Goal: Use online tool/utility

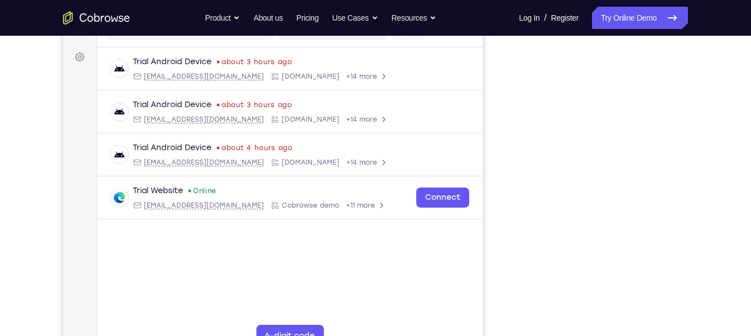
scroll to position [166, 0]
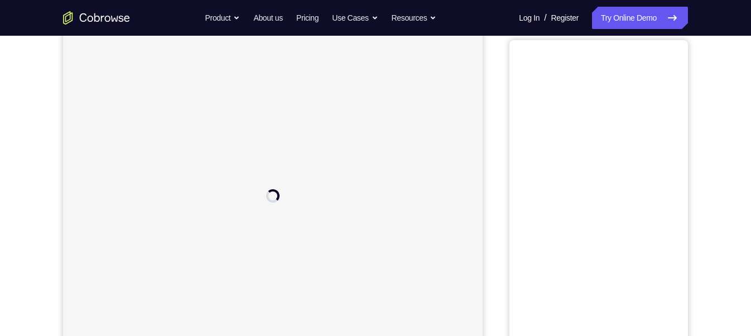
scroll to position [61, 0]
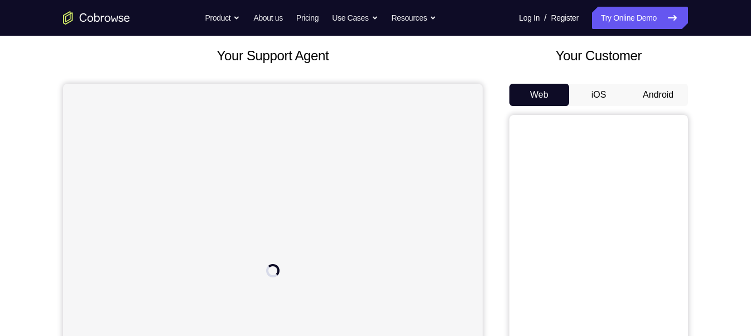
click at [631, 91] on button "Android" at bounding box center [658, 95] width 60 height 22
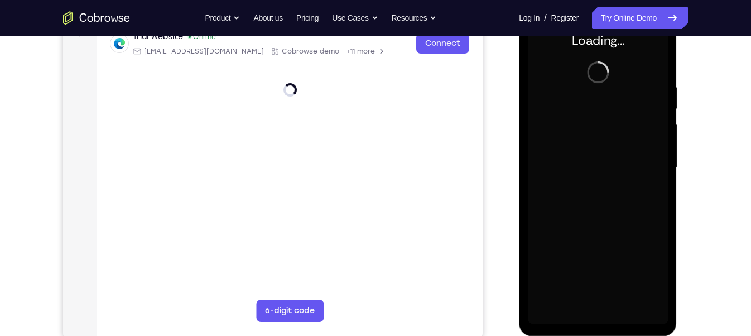
scroll to position [0, 0]
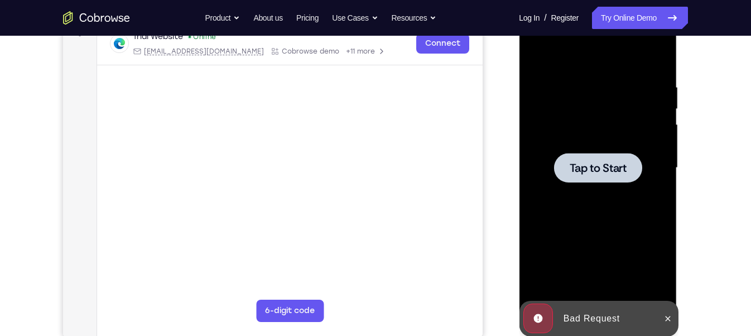
click at [608, 163] on span "Tap to Start" at bounding box center [597, 167] width 57 height 11
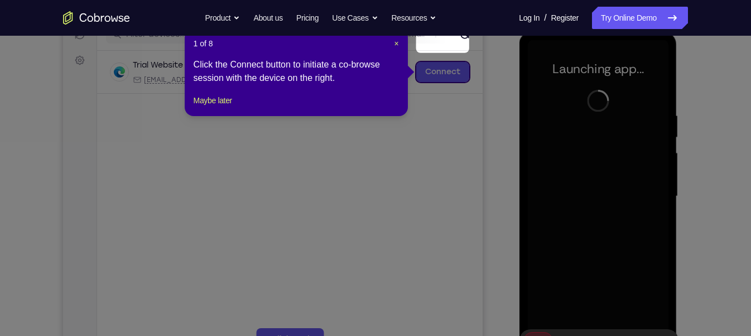
scroll to position [148, 0]
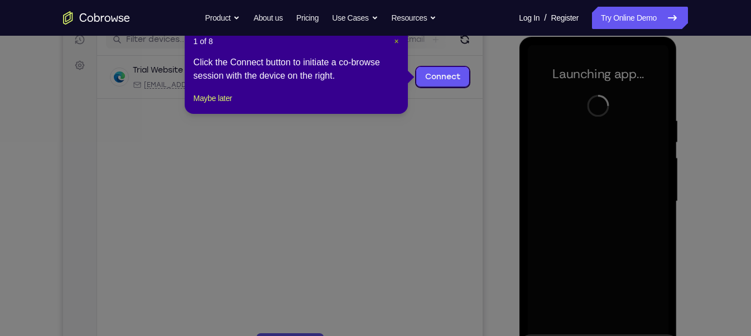
click at [395, 41] on span "×" at bounding box center [396, 41] width 4 height 9
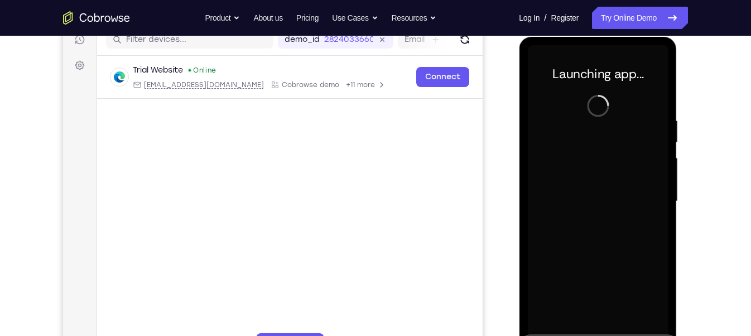
scroll to position [179, 0]
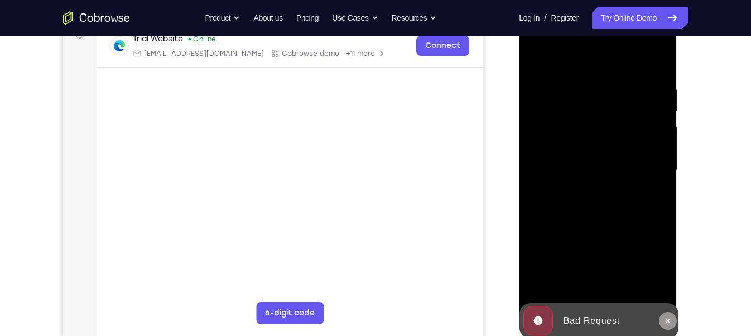
click at [669, 317] on icon at bounding box center [667, 320] width 9 height 9
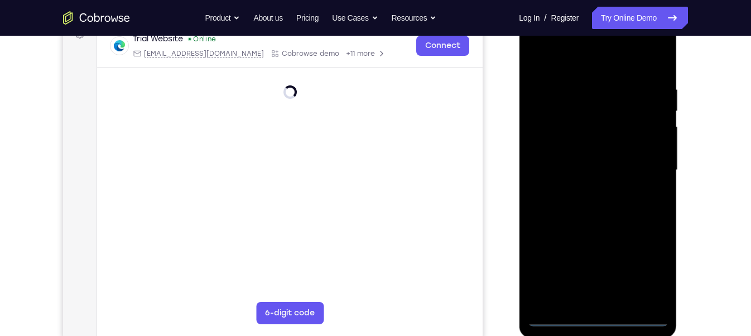
click at [593, 316] on div at bounding box center [597, 170] width 141 height 312
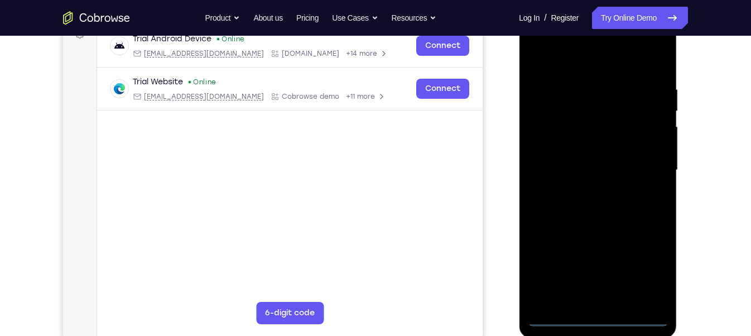
click at [602, 316] on div at bounding box center [597, 170] width 141 height 312
click at [646, 272] on div at bounding box center [597, 170] width 141 height 312
click at [538, 40] on div at bounding box center [597, 170] width 141 height 312
click at [653, 166] on div at bounding box center [597, 170] width 141 height 312
click at [535, 44] on div at bounding box center [597, 170] width 141 height 312
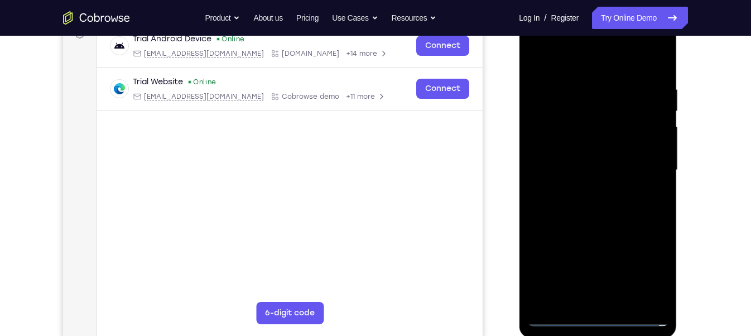
click at [550, 132] on div at bounding box center [597, 170] width 141 height 312
click at [570, 172] on div at bounding box center [597, 170] width 141 height 312
click at [572, 161] on div at bounding box center [597, 170] width 141 height 312
click at [573, 185] on div at bounding box center [597, 170] width 141 height 312
drag, startPoint x: 560, startPoint y: 70, endPoint x: 753, endPoint y: 79, distance: 193.1
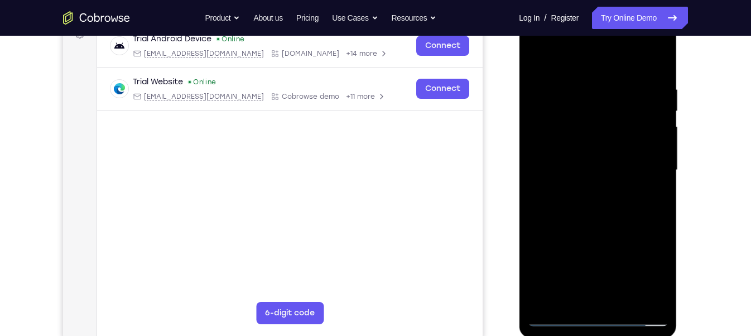
click at [678, 79] on html "Online web based iOS Simulators and Android Emulators. Run iPhone, iPad, Mobile…" at bounding box center [598, 173] width 159 height 335
drag, startPoint x: 589, startPoint y: 210, endPoint x: 589, endPoint y: 85, distance: 124.9
click at [589, 85] on div at bounding box center [597, 170] width 141 height 312
click at [572, 292] on div at bounding box center [597, 170] width 141 height 312
click at [635, 69] on div at bounding box center [597, 170] width 141 height 312
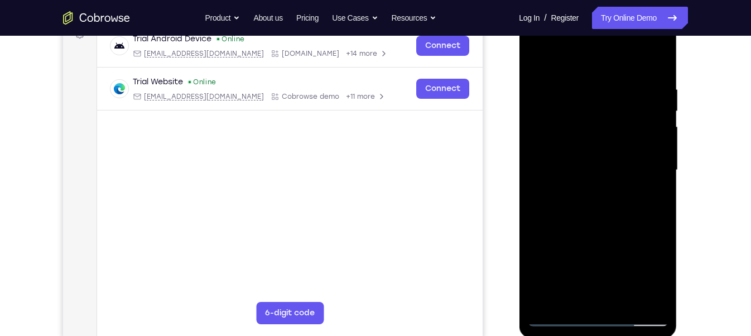
click at [587, 154] on div at bounding box center [597, 170] width 141 height 312
click at [611, 186] on div at bounding box center [597, 170] width 141 height 312
click at [572, 196] on div at bounding box center [597, 170] width 141 height 312
click at [581, 174] on div at bounding box center [597, 170] width 141 height 312
click at [658, 298] on div at bounding box center [597, 170] width 141 height 312
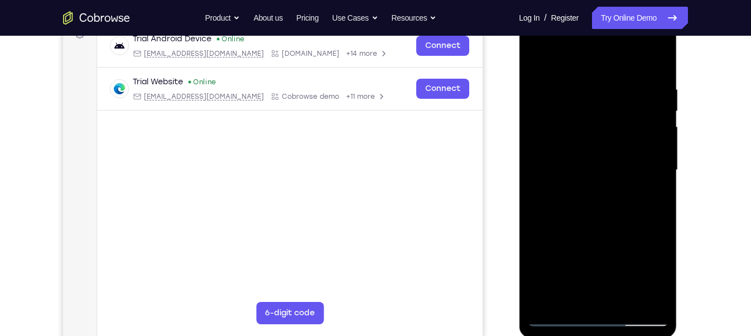
click at [566, 127] on div at bounding box center [597, 170] width 141 height 312
click at [632, 69] on div at bounding box center [597, 170] width 141 height 312
click at [620, 92] on div at bounding box center [597, 170] width 141 height 312
click at [532, 94] on div at bounding box center [597, 170] width 141 height 312
click at [587, 283] on div at bounding box center [597, 170] width 141 height 312
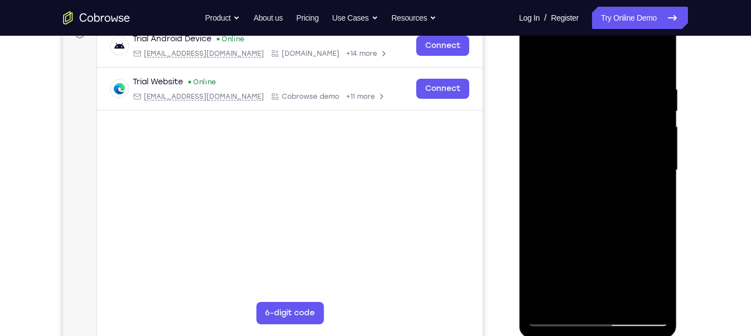
click at [626, 102] on div at bounding box center [597, 170] width 141 height 312
drag, startPoint x: 585, startPoint y: 208, endPoint x: 556, endPoint y: 45, distance: 166.0
click at [556, 45] on div at bounding box center [597, 170] width 141 height 312
click at [623, 119] on div at bounding box center [597, 170] width 141 height 312
click at [537, 122] on div at bounding box center [597, 170] width 141 height 312
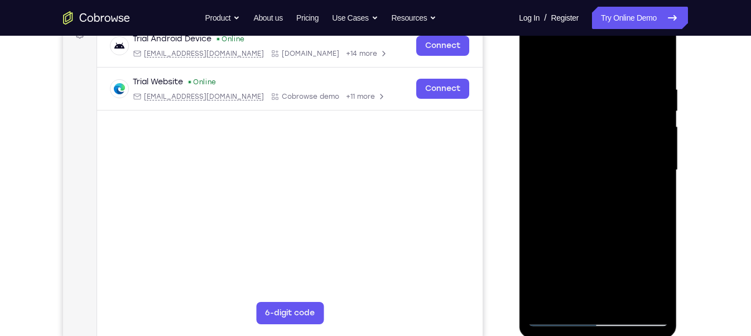
click at [607, 75] on div at bounding box center [597, 170] width 141 height 312
click at [572, 71] on div at bounding box center [597, 170] width 141 height 312
click at [664, 55] on div at bounding box center [597, 170] width 141 height 312
drag, startPoint x: 582, startPoint y: 95, endPoint x: 598, endPoint y: 272, distance: 177.5
click at [598, 272] on div at bounding box center [597, 170] width 141 height 312
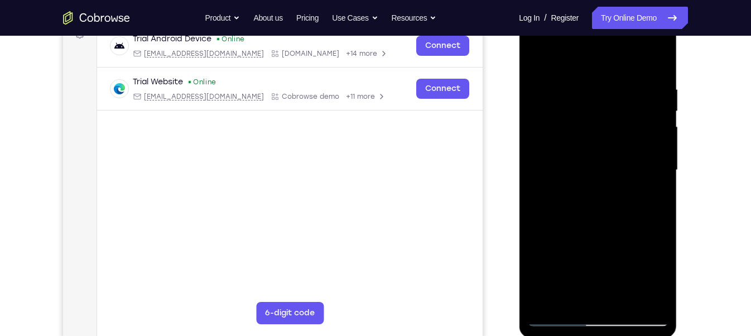
click at [590, 195] on div at bounding box center [597, 170] width 141 height 312
click at [616, 214] on div at bounding box center [597, 170] width 141 height 312
click at [645, 107] on div at bounding box center [597, 170] width 141 height 312
click at [660, 59] on div at bounding box center [597, 170] width 141 height 312
click at [663, 57] on div at bounding box center [597, 170] width 141 height 312
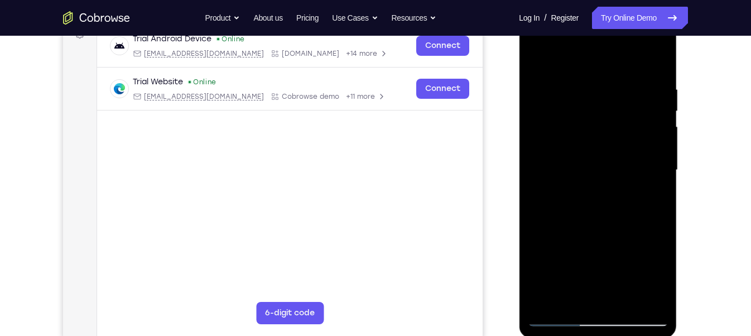
click at [663, 57] on div at bounding box center [597, 170] width 141 height 312
click at [657, 109] on div at bounding box center [597, 170] width 141 height 312
click at [615, 255] on div at bounding box center [597, 170] width 141 height 312
